Goal: Complete application form: Complete application form

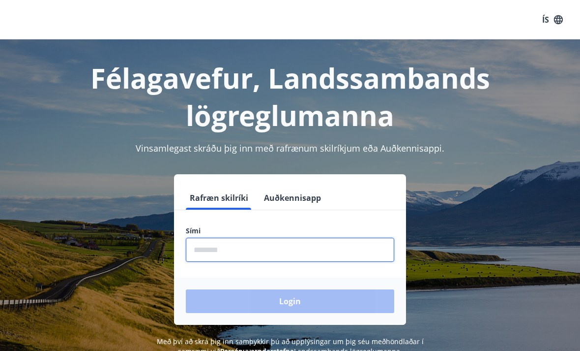
click at [250, 260] on input "phone" at bounding box center [290, 250] width 208 height 24
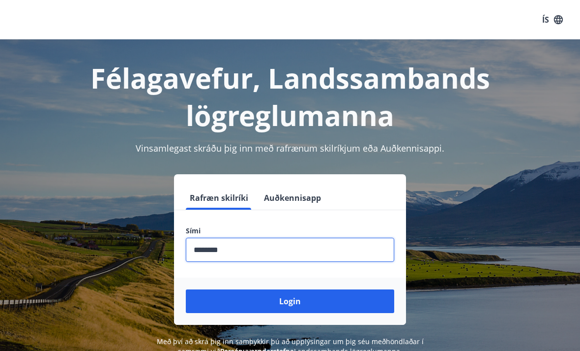
type input "********"
click at [290, 301] on button "Login" at bounding box center [290, 301] width 208 height 24
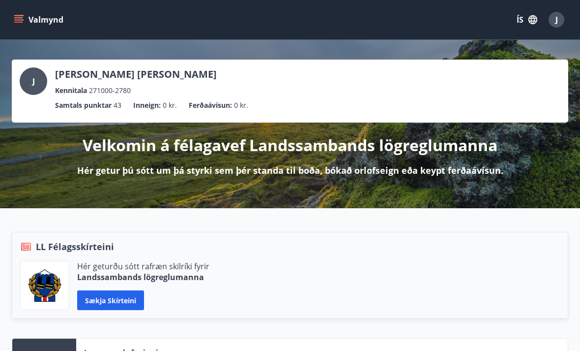
click at [27, 26] on button "Valmynd" at bounding box center [40, 20] width 56 height 18
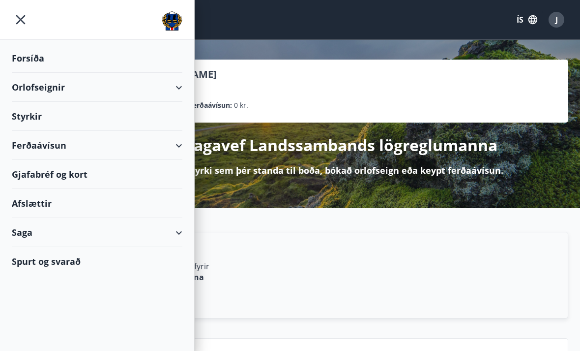
click at [151, 128] on div "Styrkir" at bounding box center [97, 116] width 171 height 29
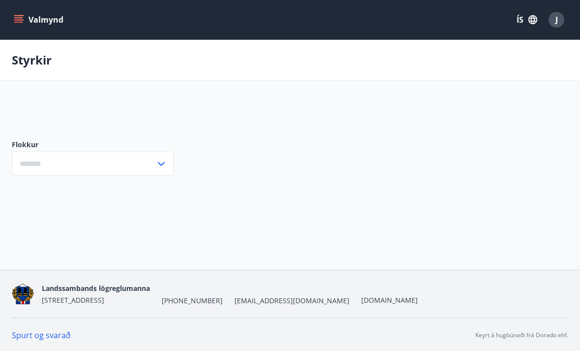
type input "***"
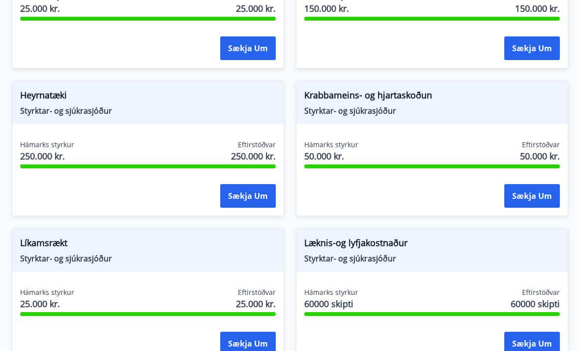
scroll to position [701, 0]
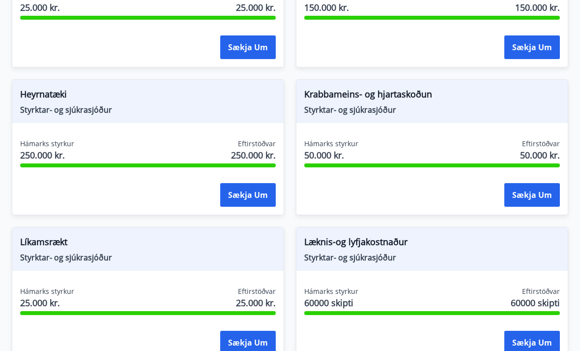
click at [409, 284] on div "Læknis-og lyfjakostnaður Styrktar- og sjúkrasjóður Hámarks styrkur 60000 skipti…" at bounding box center [432, 295] width 272 height 136
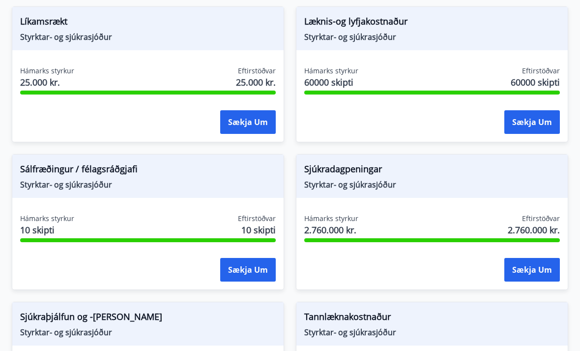
scroll to position [922, 0]
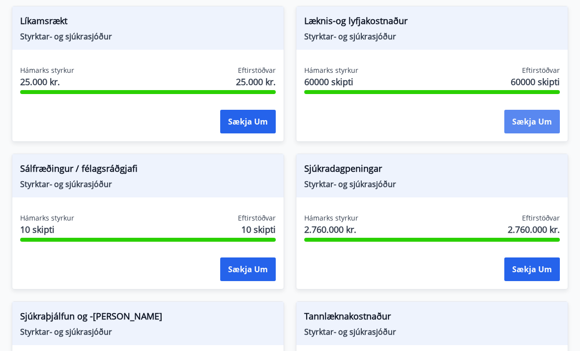
click at [549, 125] on button "Sækja um" at bounding box center [533, 122] width 56 height 24
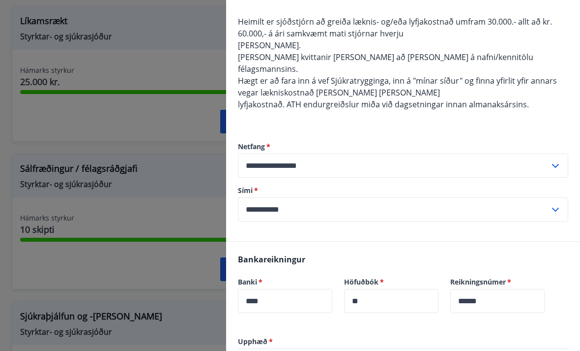
scroll to position [88, 0]
click at [131, 165] on div at bounding box center [290, 175] width 580 height 351
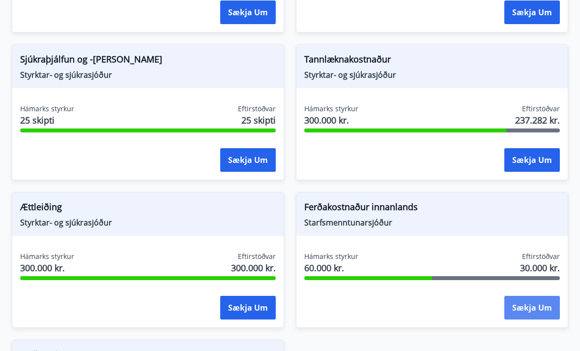
scroll to position [1179, 0]
click at [536, 310] on button "Sækja um" at bounding box center [533, 308] width 56 height 24
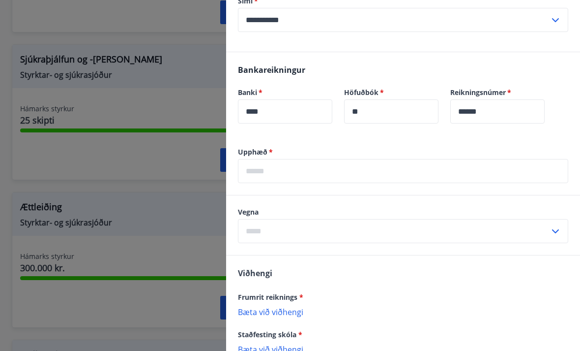
scroll to position [208, 0]
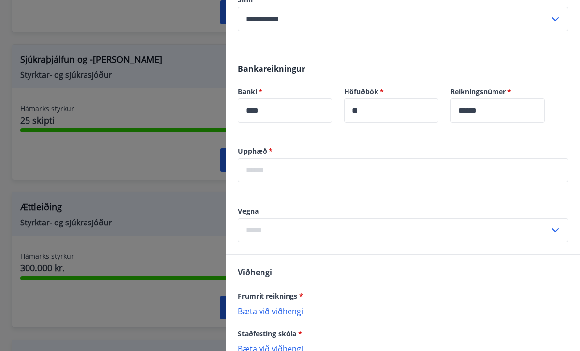
click at [426, 186] on div "Upphæð   * ​" at bounding box center [403, 170] width 354 height 48
click at [422, 176] on input "text" at bounding box center [403, 170] width 330 height 24
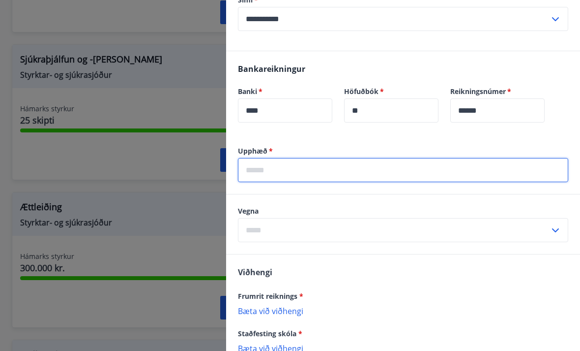
scroll to position [1179, 0]
type input "********"
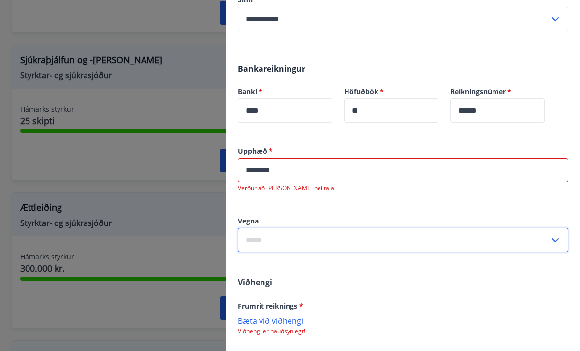
click at [368, 228] on input "text" at bounding box center [394, 240] width 312 height 24
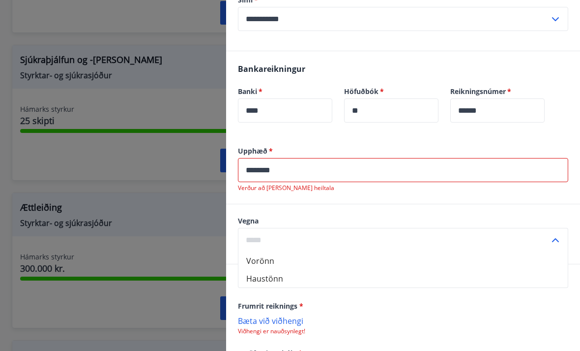
click at [333, 281] on li "Haustönn" at bounding box center [402, 278] width 329 height 18
type input "********"
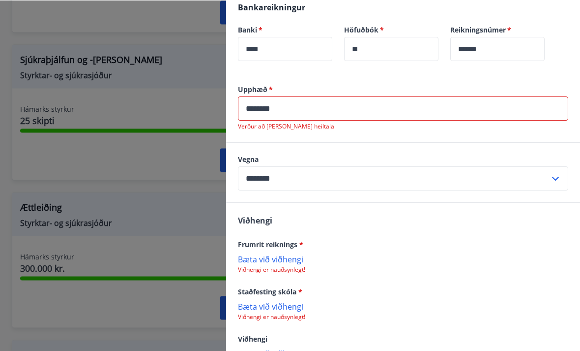
scroll to position [270, 0]
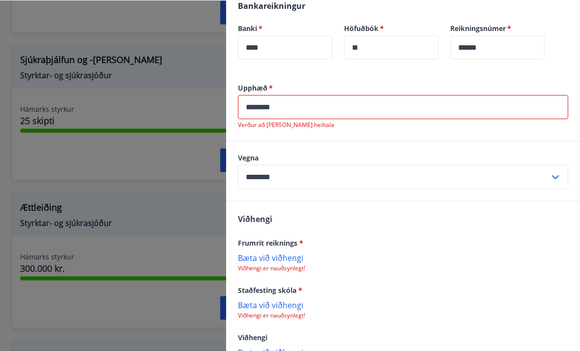
click at [283, 261] on p "Bæta við viðhengi" at bounding box center [403, 258] width 330 height 10
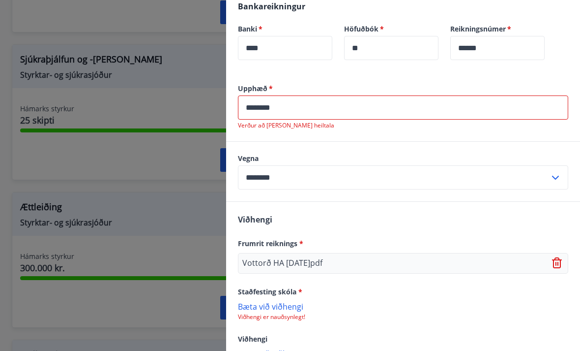
click at [258, 110] on input "********" at bounding box center [403, 107] width 330 height 24
click at [367, 108] on input "*******" at bounding box center [403, 107] width 330 height 24
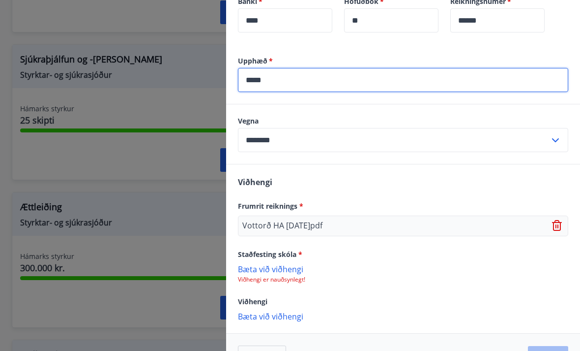
scroll to position [297, 0]
type input "*****"
click at [289, 277] on p "Viðhengi er nauðsynlegt!" at bounding box center [403, 280] width 330 height 8
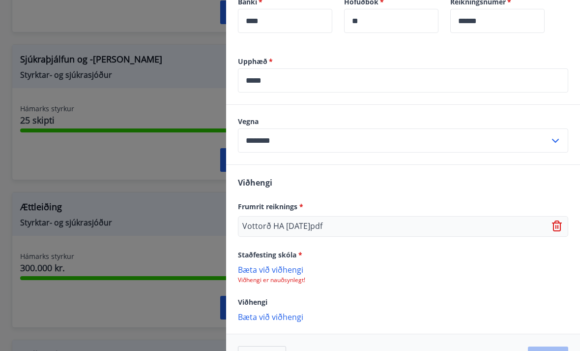
click at [290, 267] on p "Bæta við viðhengi" at bounding box center [403, 269] width 330 height 10
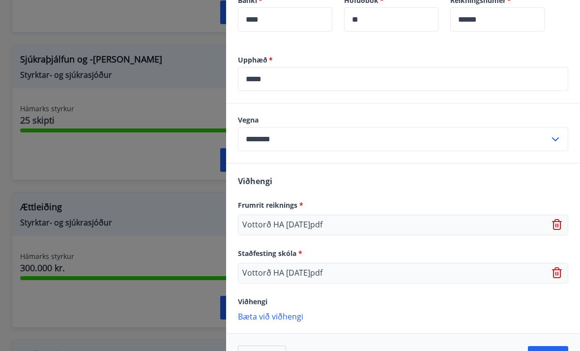
scroll to position [298, 0]
click at [559, 350] on button "Áfram" at bounding box center [548, 358] width 40 height 24
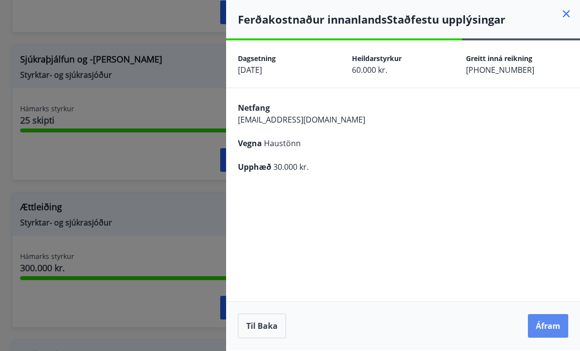
click at [548, 337] on button "Áfram" at bounding box center [548, 326] width 40 height 24
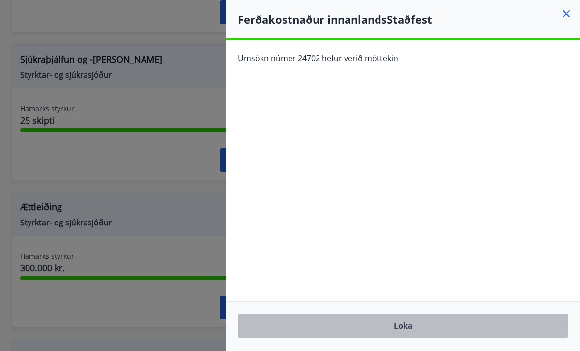
click at [388, 338] on button "Loka" at bounding box center [403, 325] width 330 height 25
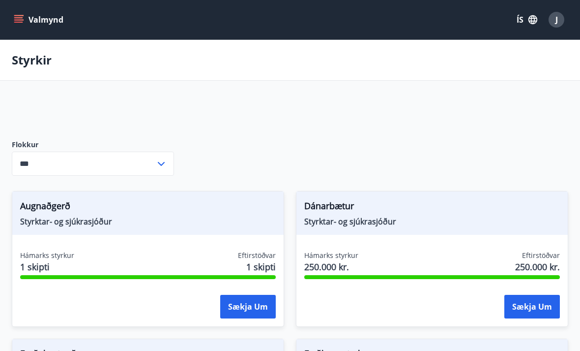
click at [15, 20] on icon "menu" at bounding box center [19, 19] width 11 height 1
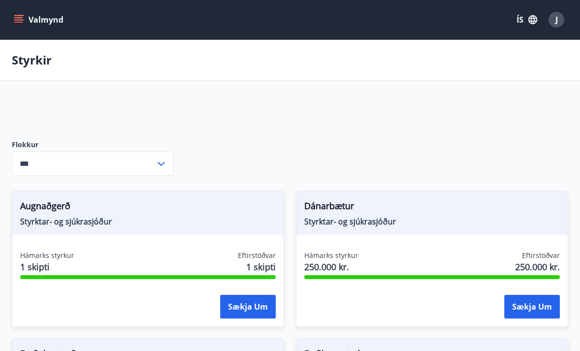
click at [168, 172] on div "*** ​" at bounding box center [93, 163] width 162 height 24
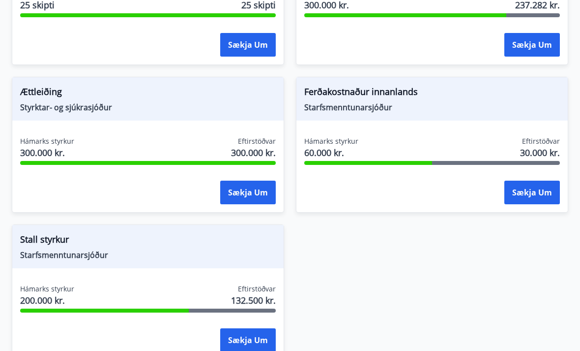
scroll to position [1367, 0]
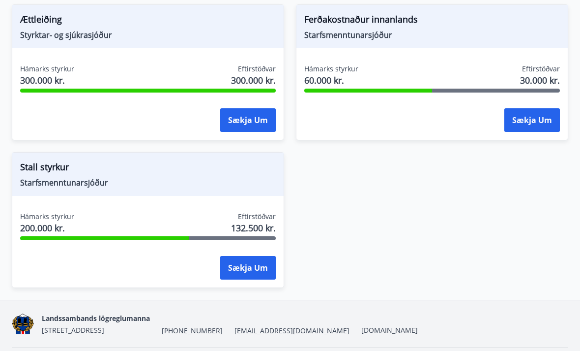
click at [236, 214] on div "Eftirstöðvar 132.500 kr." at bounding box center [253, 223] width 45 height 25
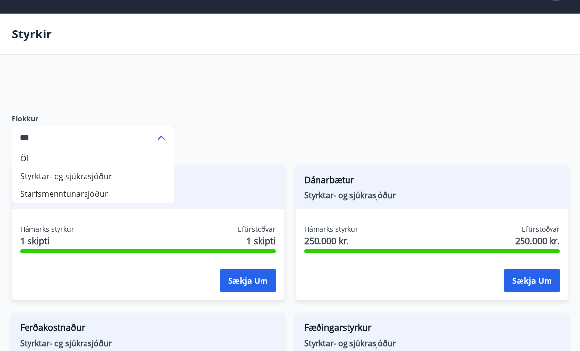
scroll to position [0, 0]
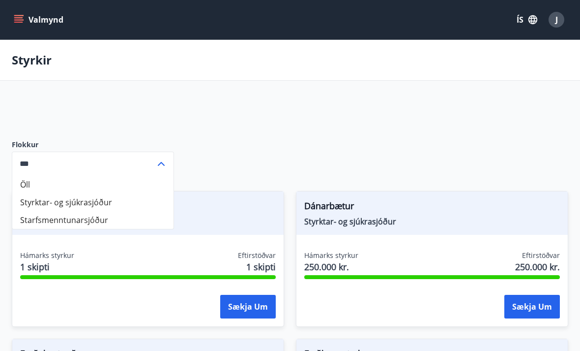
click at [33, 27] on button "Valmynd" at bounding box center [40, 20] width 56 height 18
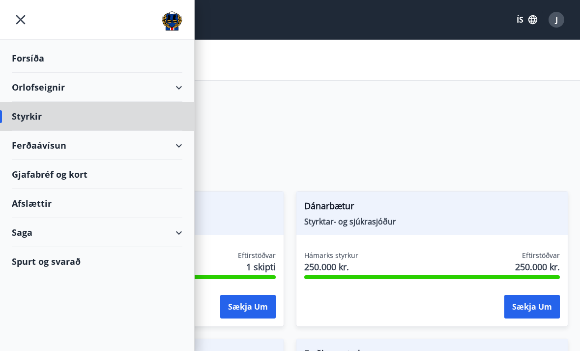
click at [91, 56] on div "Forsíða" at bounding box center [97, 58] width 171 height 29
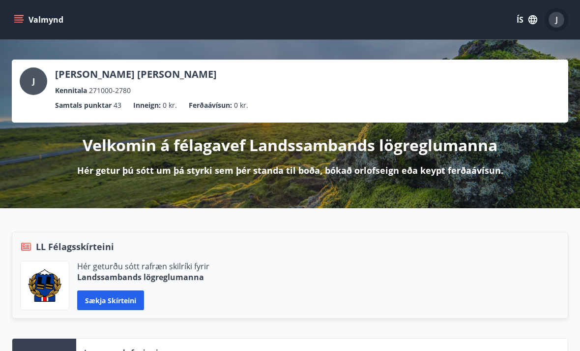
click at [564, 24] on span "J" at bounding box center [557, 20] width 16 height 16
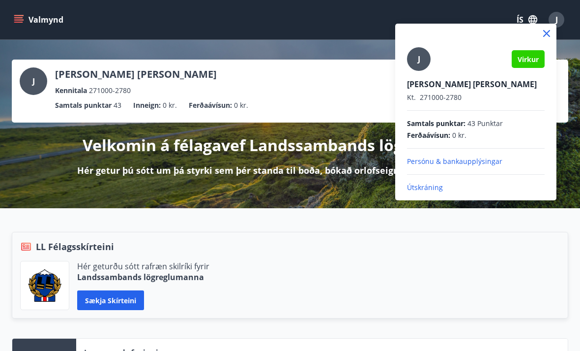
click at [415, 57] on div "J" at bounding box center [419, 59] width 24 height 24
click at [415, 72] on input "J" at bounding box center [474, 77] width 134 height 10
click at [324, 61] on div at bounding box center [290, 175] width 580 height 351
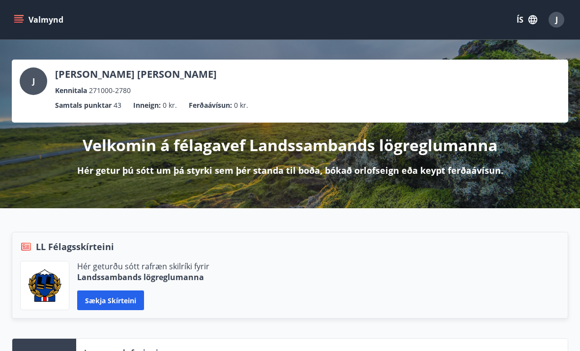
click at [26, 26] on button "Valmynd" at bounding box center [40, 20] width 56 height 18
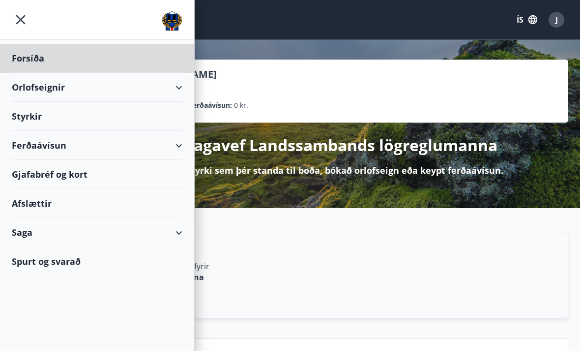
click at [111, 119] on div "Styrkir" at bounding box center [97, 116] width 171 height 29
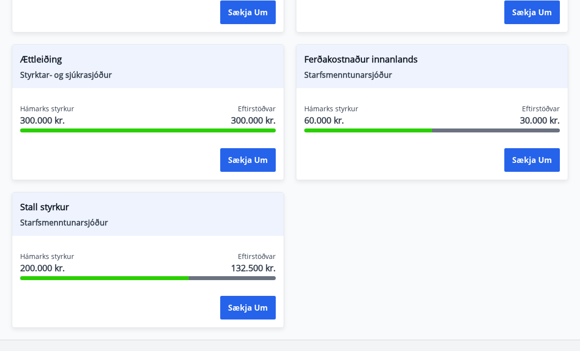
scroll to position [1367, 0]
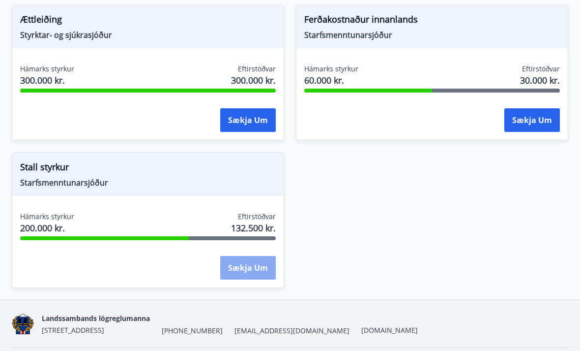
click at [249, 269] on button "Sækja um" at bounding box center [248, 268] width 56 height 24
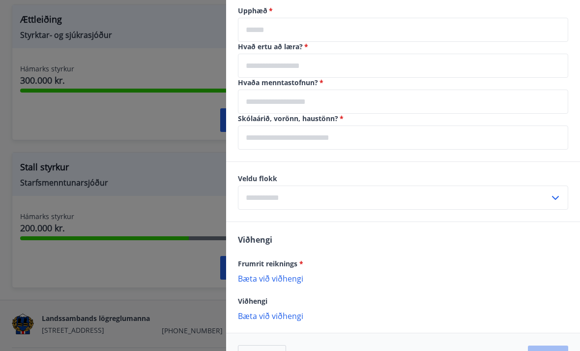
scroll to position [476, 0]
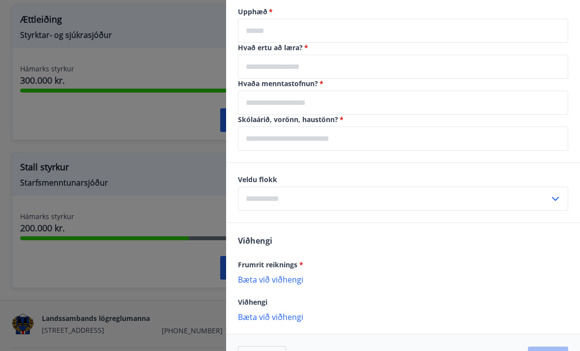
click at [164, 241] on div at bounding box center [290, 175] width 580 height 351
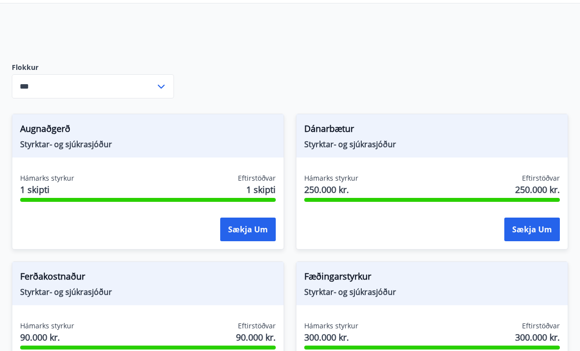
scroll to position [0, 0]
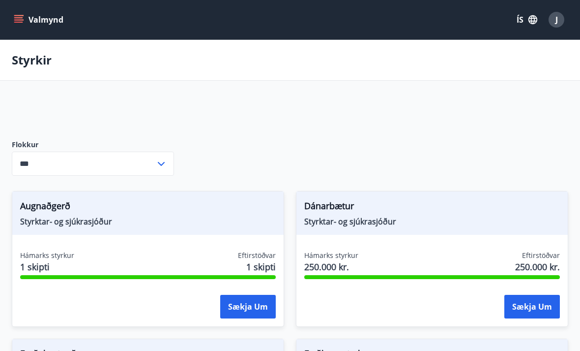
click at [150, 176] on div "Flokkur *** ​" at bounding box center [93, 157] width 162 height 67
click at [156, 166] on icon at bounding box center [161, 164] width 12 height 12
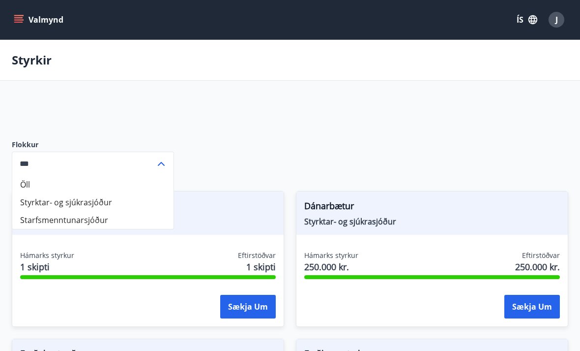
click at [127, 218] on li "Starfsmenntunarsjóður" at bounding box center [92, 220] width 161 height 18
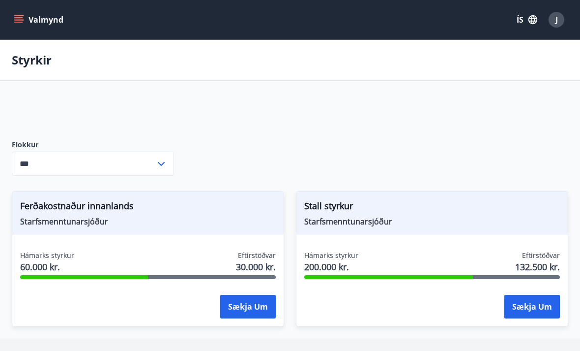
type input "**********"
click at [16, 30] on div "Valmynd ÍS J" at bounding box center [290, 20] width 557 height 24
click at [18, 21] on icon "menu" at bounding box center [19, 20] width 10 height 10
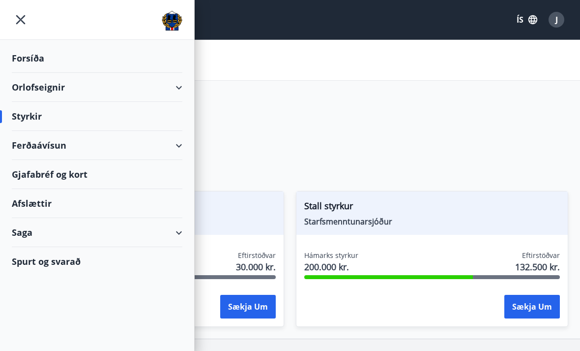
click at [103, 101] on div "Orlofseignir" at bounding box center [97, 87] width 171 height 29
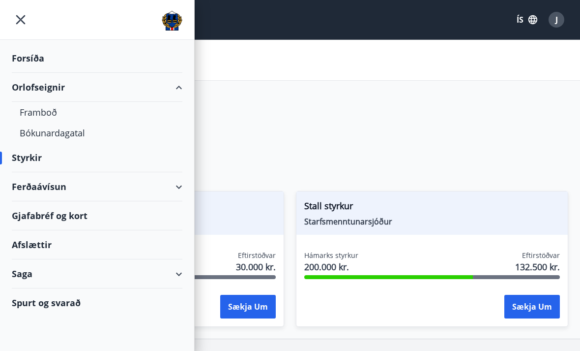
click at [57, 97] on div "Orlofseignir" at bounding box center [97, 87] width 171 height 29
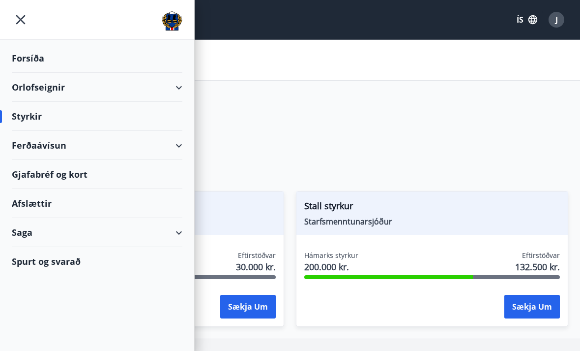
click at [54, 88] on div "Orlofseignir" at bounding box center [97, 87] width 171 height 29
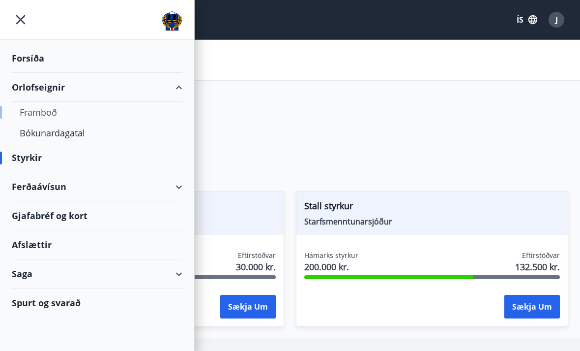
click at [68, 119] on div "Framboð" at bounding box center [97, 112] width 155 height 21
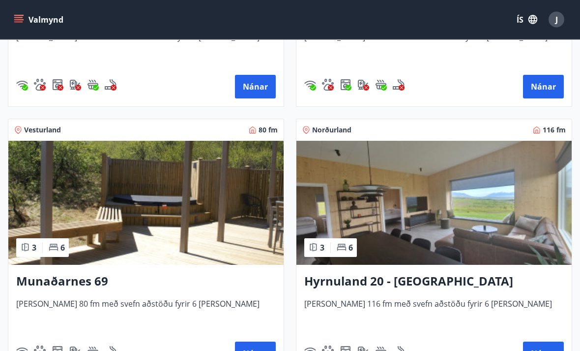
scroll to position [632, 0]
